Goal: Task Accomplishment & Management: Manage account settings

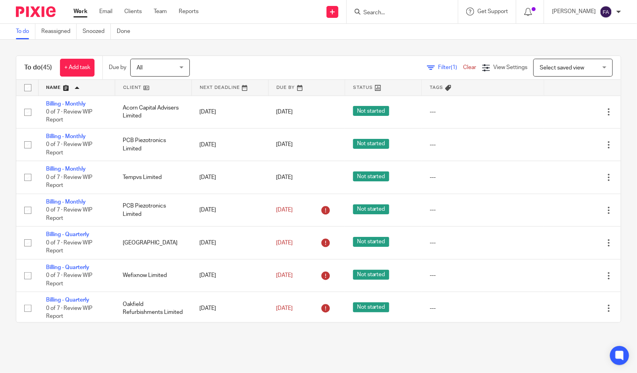
click at [409, 13] on input "Search" at bounding box center [397, 13] width 71 height 7
type input "gymbo"
click at [409, 31] on link at bounding box center [410, 31] width 98 height 12
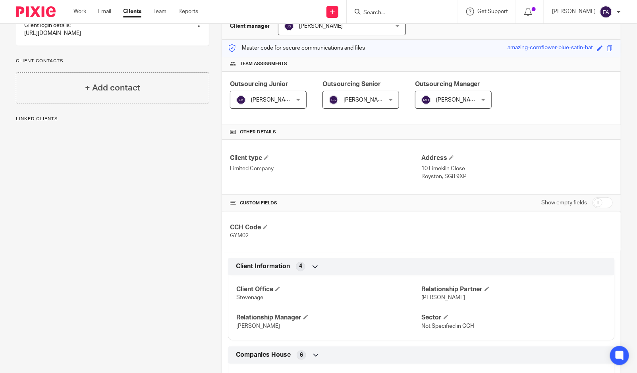
scroll to position [88, 0]
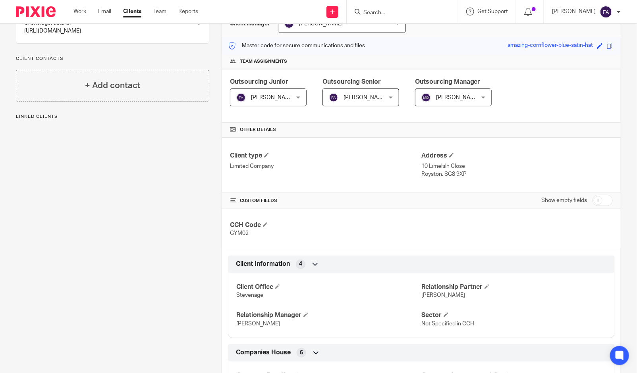
click at [334, 101] on span "[PERSON_NAME]" at bounding box center [357, 97] width 56 height 17
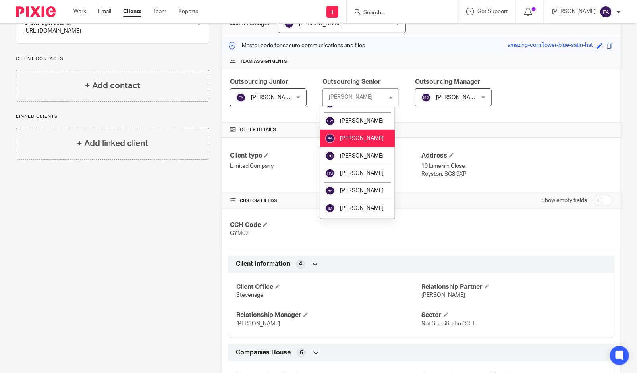
scroll to position [397, 0]
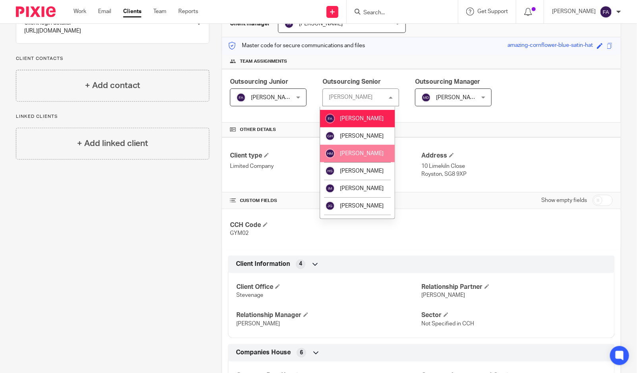
click at [360, 156] on span "[PERSON_NAME]" at bounding box center [362, 154] width 44 height 6
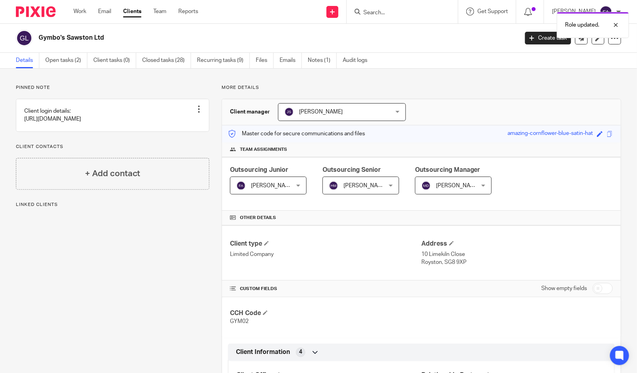
click at [284, 187] on span "[PERSON_NAME]" at bounding box center [264, 185] width 56 height 17
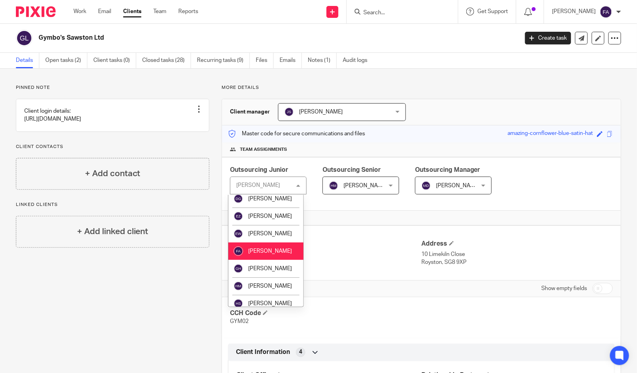
scroll to position [397, 0]
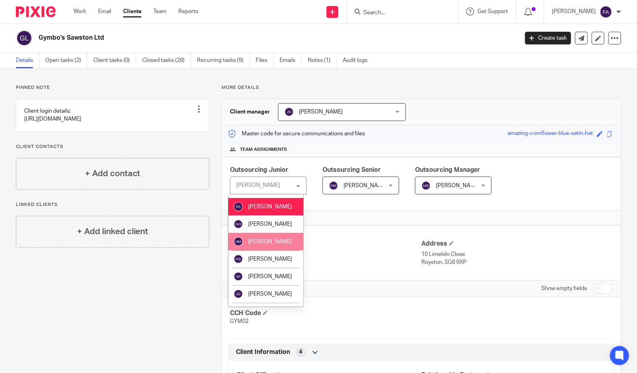
click at [268, 244] on span "[PERSON_NAME]" at bounding box center [270, 242] width 44 height 6
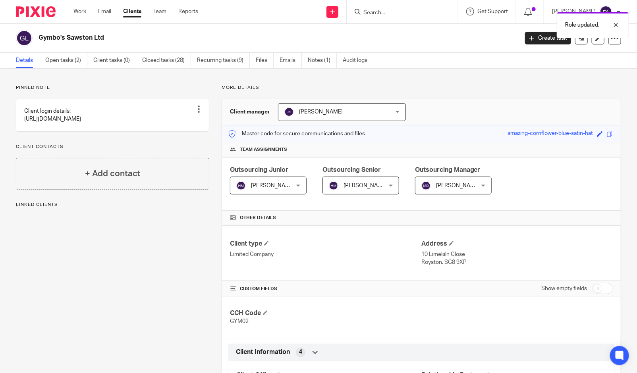
click at [625, 77] on div "Pinned note Client login details: [URL][DOMAIN_NAME] Unpin note Edit note Clien…" at bounding box center [318, 376] width 637 height 614
click at [58, 58] on link "Open tasks (2)" at bounding box center [66, 60] width 42 height 15
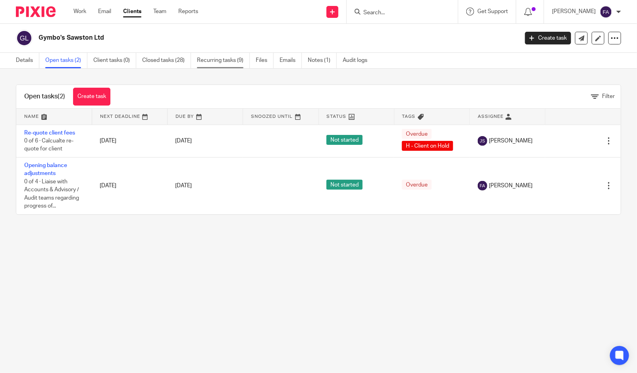
click at [219, 62] on link "Recurring tasks (9)" at bounding box center [223, 60] width 53 height 15
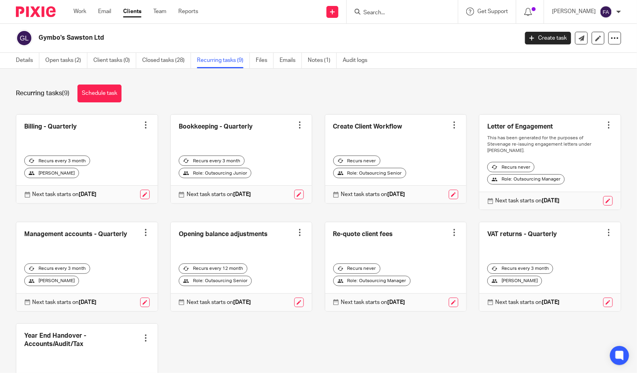
click at [79, 168] on div "[PERSON_NAME]" at bounding box center [51, 173] width 55 height 10
click at [140, 190] on link at bounding box center [145, 195] width 10 height 10
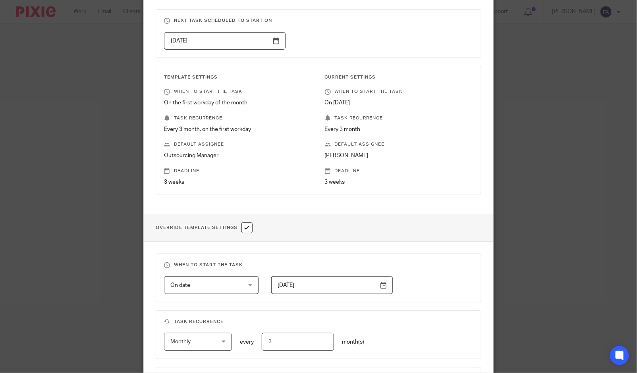
scroll to position [220, 0]
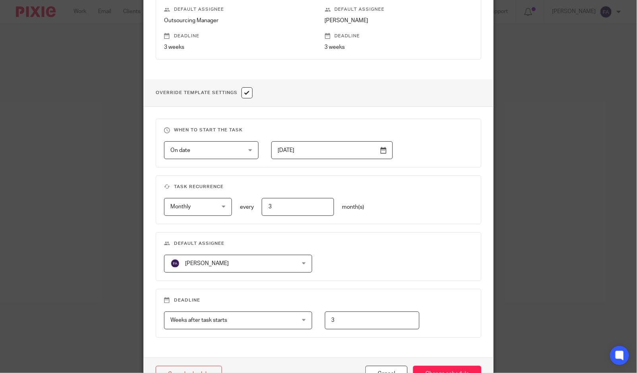
click at [236, 268] on span "[PERSON_NAME]" at bounding box center [226, 263] width 113 height 17
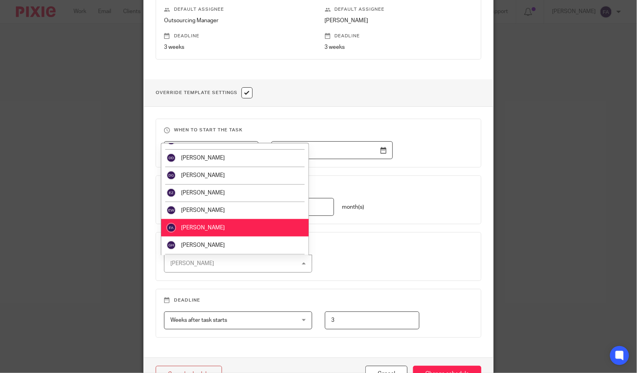
scroll to position [352, 0]
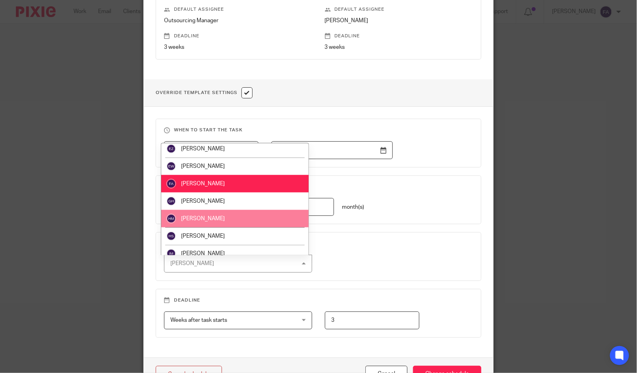
click at [223, 221] on li "[PERSON_NAME]" at bounding box center [234, 218] width 147 height 17
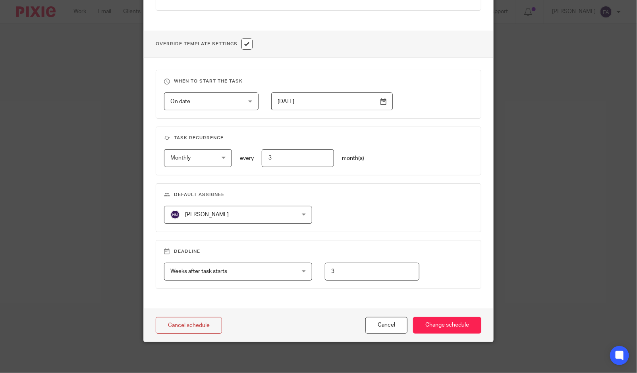
scroll to position [271, 0]
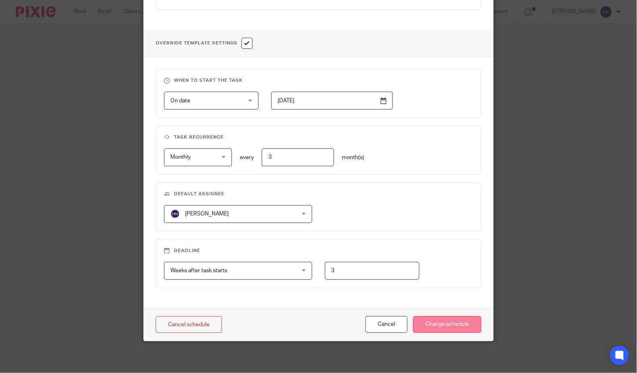
click at [465, 327] on input "Change schedule" at bounding box center [447, 324] width 68 height 17
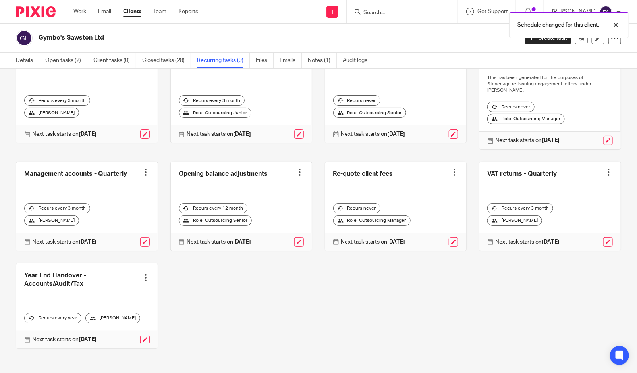
scroll to position [65, 0]
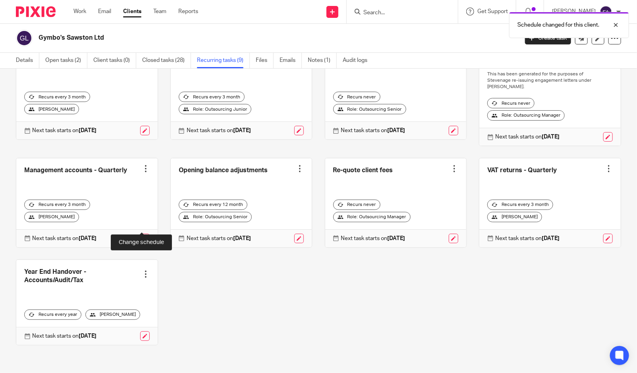
click at [141, 234] on link at bounding box center [145, 239] width 10 height 10
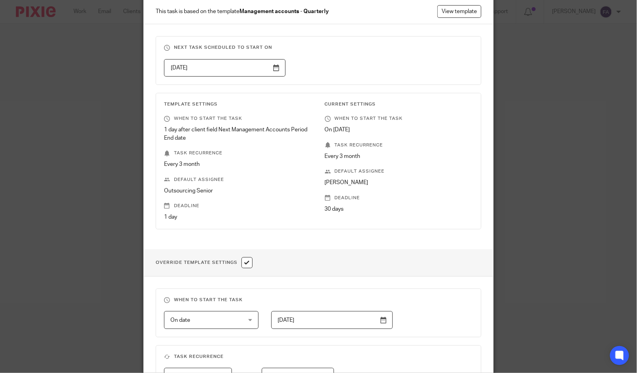
scroll to position [279, 0]
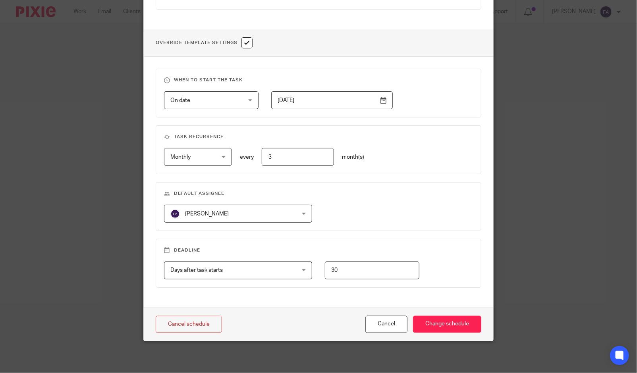
click at [246, 221] on span "[PERSON_NAME]" at bounding box center [226, 213] width 113 height 17
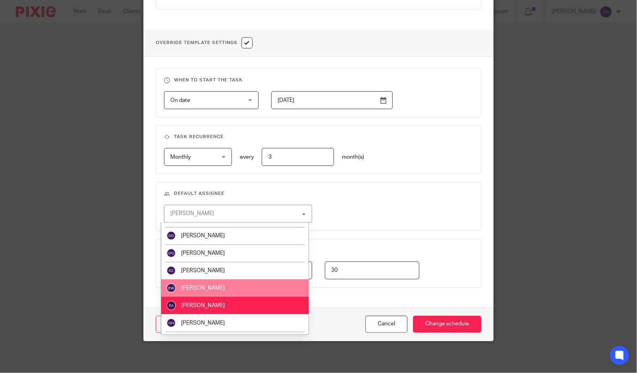
scroll to position [352, 0]
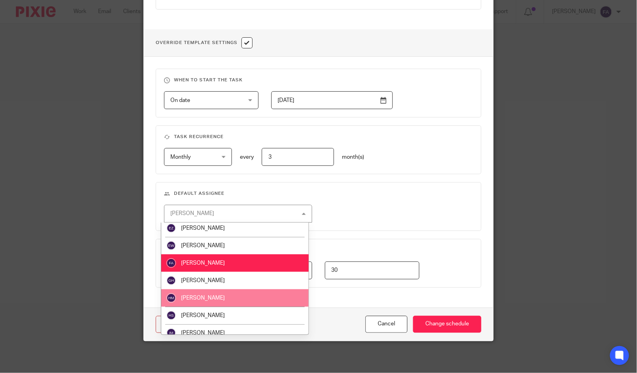
click at [231, 296] on li "[PERSON_NAME]" at bounding box center [234, 297] width 147 height 17
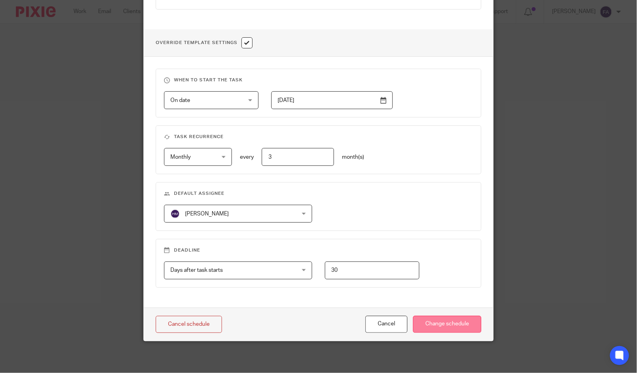
click at [448, 327] on input "Change schedule" at bounding box center [447, 324] width 68 height 17
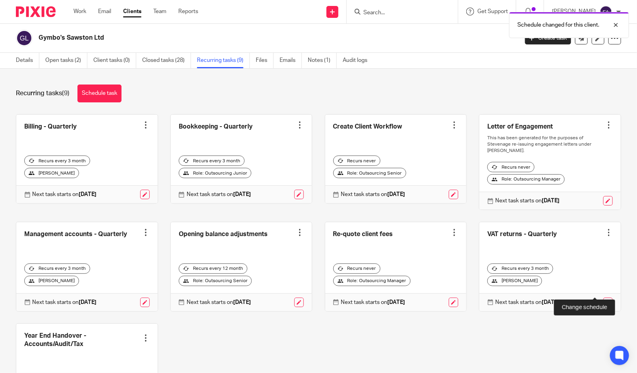
click at [603, 298] on link at bounding box center [608, 303] width 10 height 10
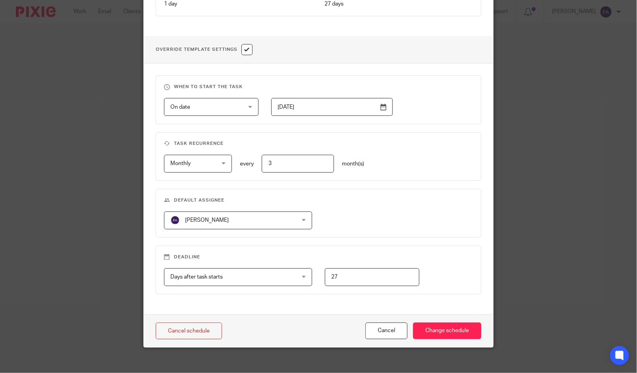
scroll to position [264, 0]
click at [253, 221] on span "[PERSON_NAME]" at bounding box center [226, 219] width 113 height 17
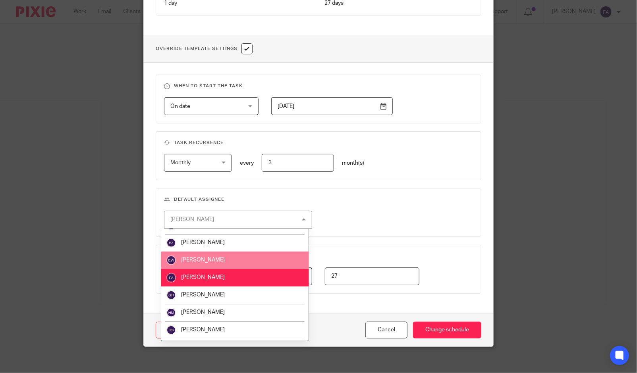
scroll to position [352, 0]
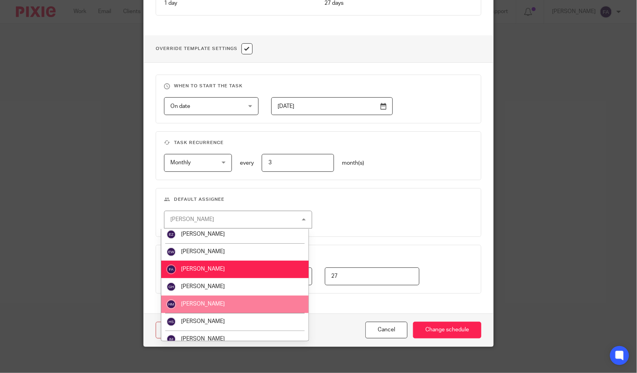
click at [219, 304] on li "[PERSON_NAME]" at bounding box center [234, 304] width 147 height 17
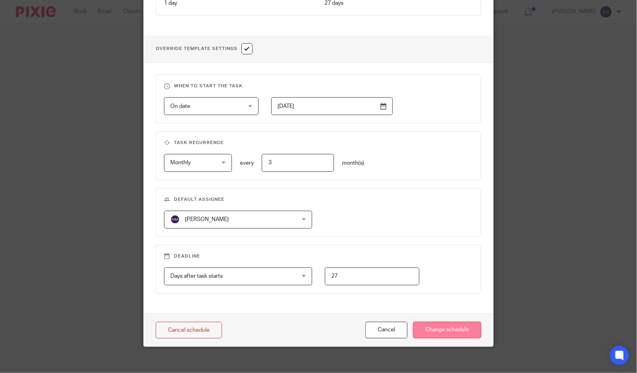
click at [430, 333] on input "Change schedule" at bounding box center [447, 330] width 68 height 17
